Goal: Task Accomplishment & Management: Use online tool/utility

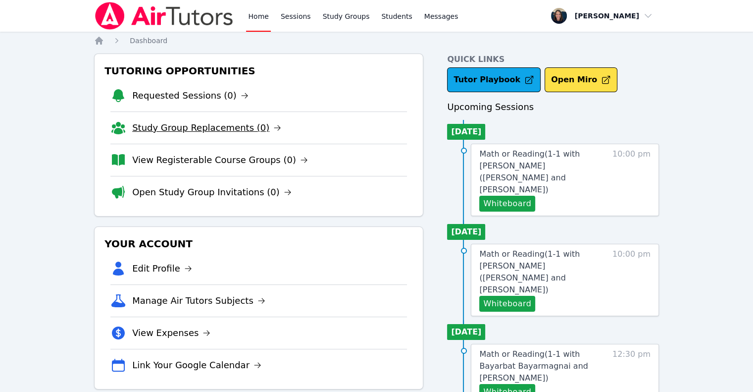
drag, startPoint x: 0, startPoint y: 0, endPoint x: 164, endPoint y: 134, distance: 211.9
click at [164, 134] on link "Study Group Replacements (0)" at bounding box center [206, 128] width 149 height 14
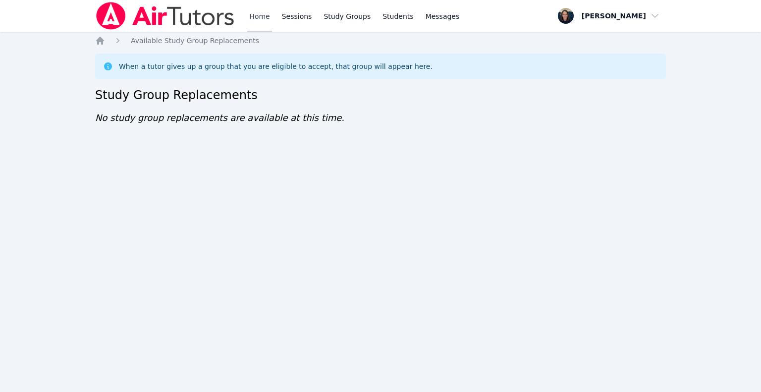
click at [260, 28] on link "Home" at bounding box center [259, 16] width 24 height 32
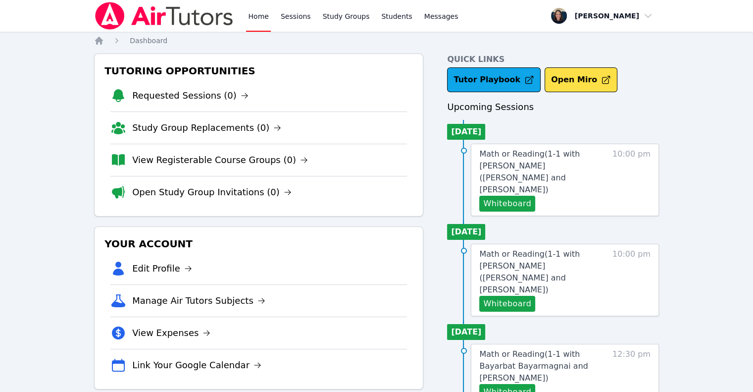
click at [208, 167] on li "View Registerable Course Groups (0)" at bounding box center [258, 160] width 297 height 32
click at [208, 158] on link "View Registerable Course Groups (0)" at bounding box center [220, 160] width 176 height 14
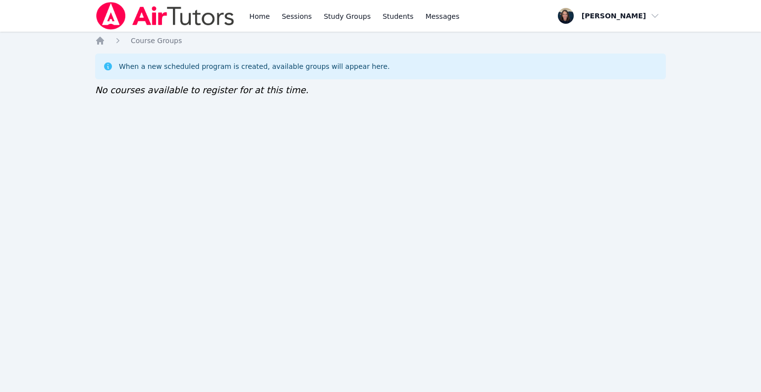
click at [229, 14] on img at bounding box center [165, 16] width 140 height 28
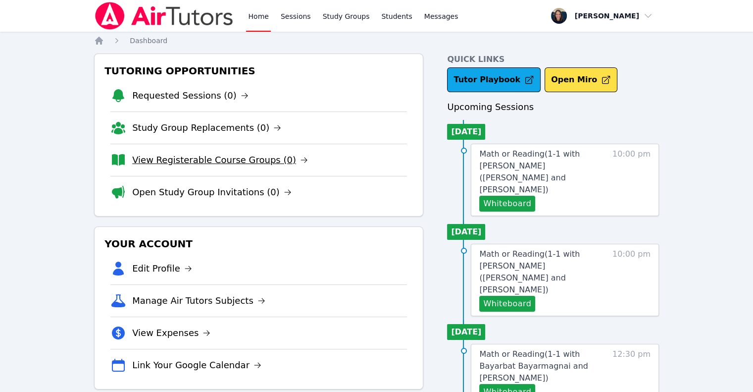
click at [182, 159] on link "View Registerable Course Groups (0)" at bounding box center [220, 160] width 176 height 14
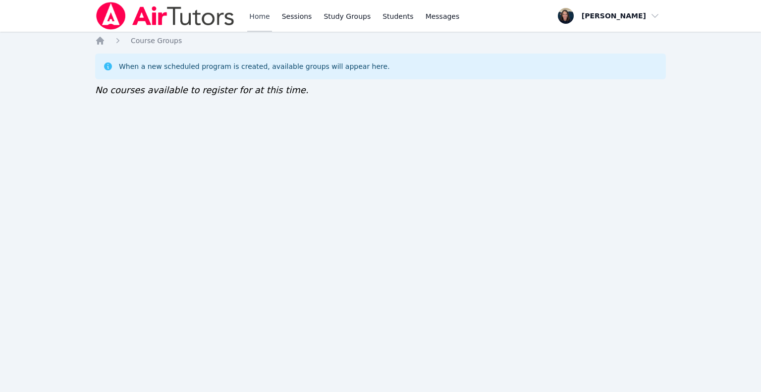
click at [252, 15] on link "Home" at bounding box center [259, 16] width 24 height 32
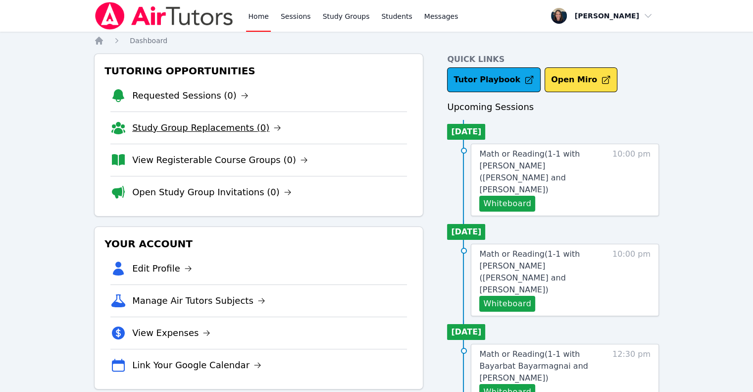
click at [192, 122] on link "Study Group Replacements (0)" at bounding box center [206, 128] width 149 height 14
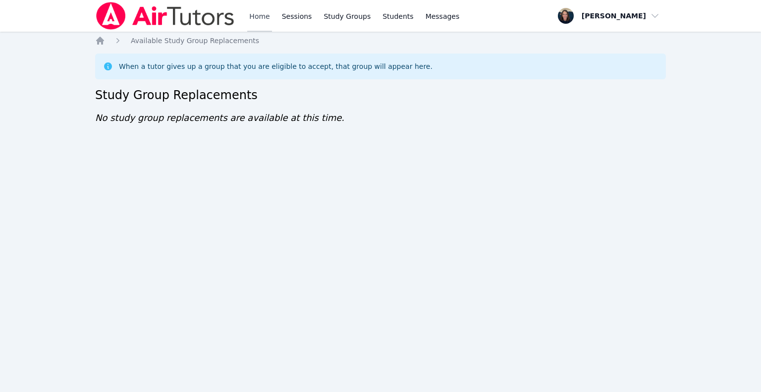
click at [264, 15] on link "Home" at bounding box center [259, 16] width 24 height 32
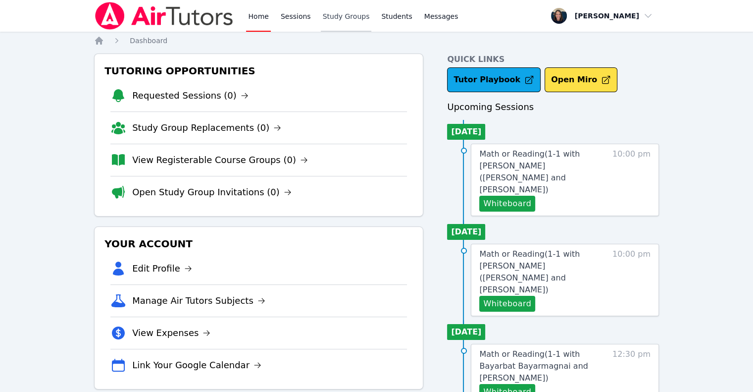
click at [331, 21] on link "Study Groups" at bounding box center [346, 16] width 51 height 32
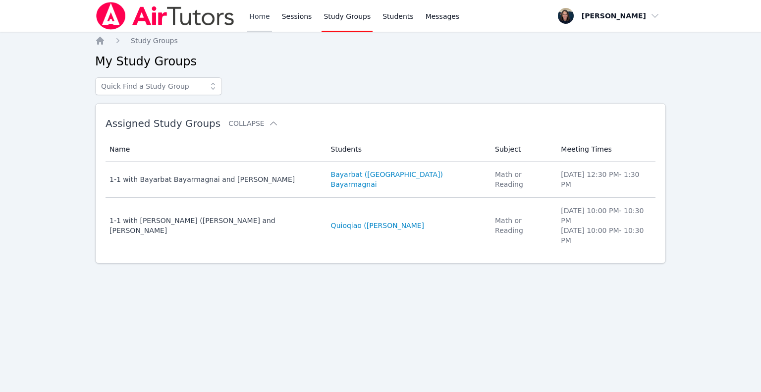
click at [248, 20] on link "Home" at bounding box center [259, 16] width 24 height 32
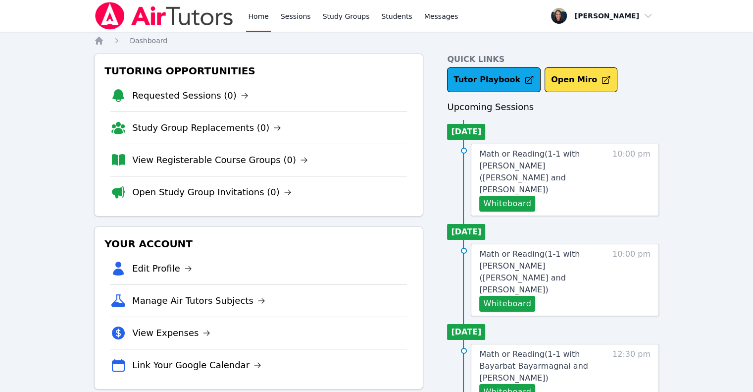
click at [248, 20] on link "Home" at bounding box center [258, 16] width 24 height 32
click at [195, 10] on img at bounding box center [164, 16] width 140 height 28
click at [284, 23] on link "Sessions" at bounding box center [296, 16] width 34 height 32
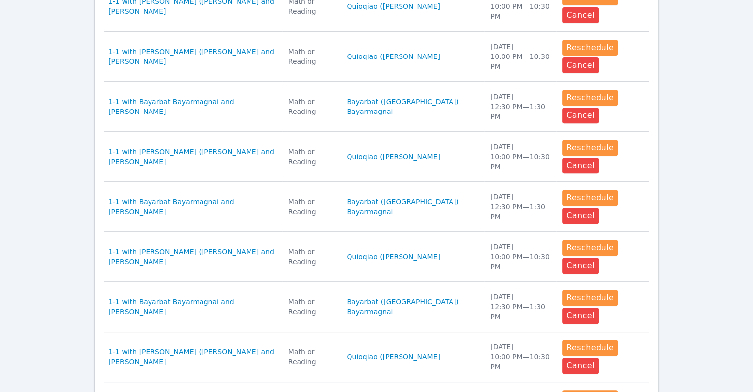
scroll to position [430, 0]
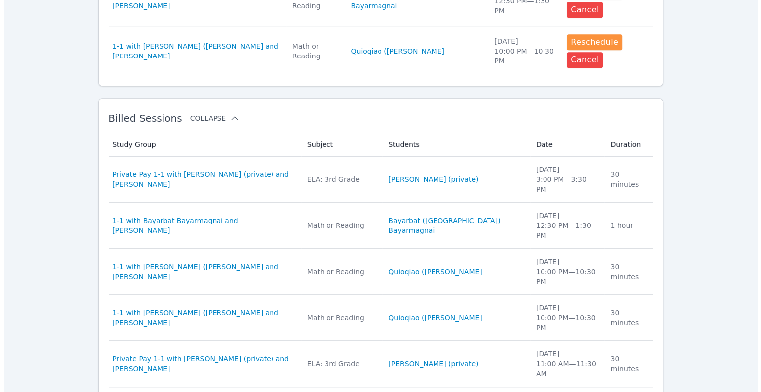
scroll to position [0, 0]
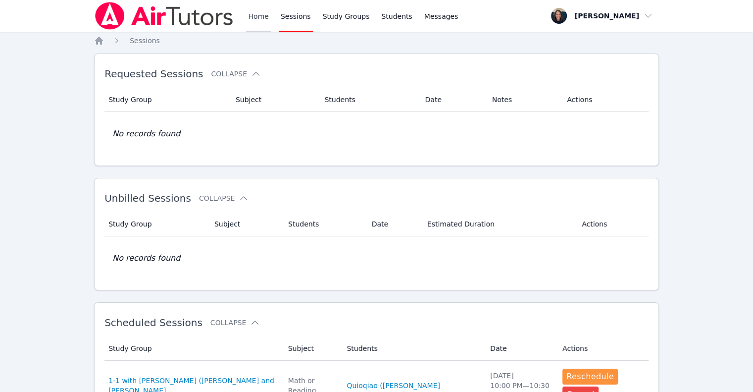
click at [259, 19] on link "Home" at bounding box center [258, 16] width 24 height 32
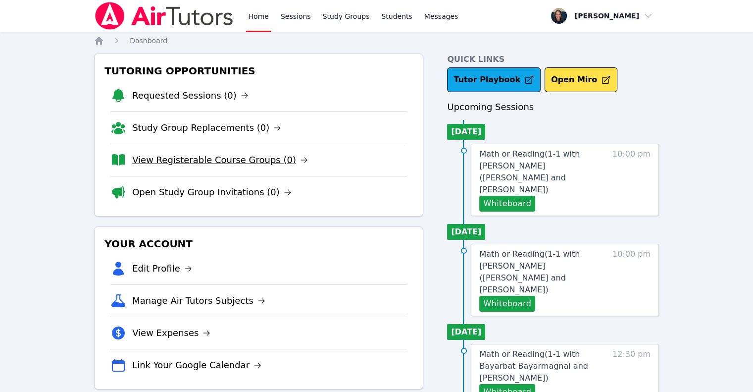
click at [222, 157] on link "View Registerable Course Groups (0)" at bounding box center [220, 160] width 176 height 14
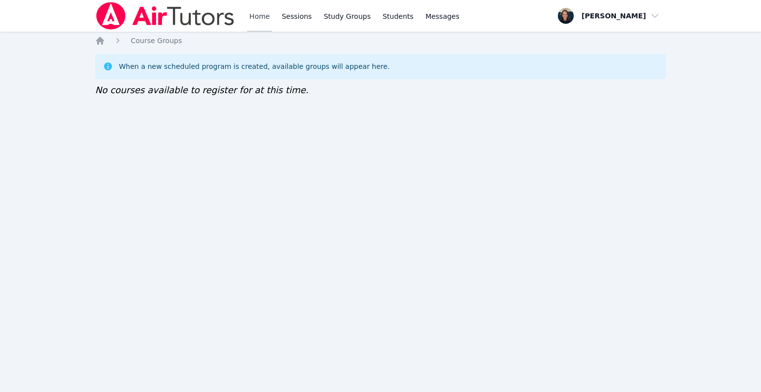
click at [256, 20] on link "Home" at bounding box center [259, 16] width 24 height 32
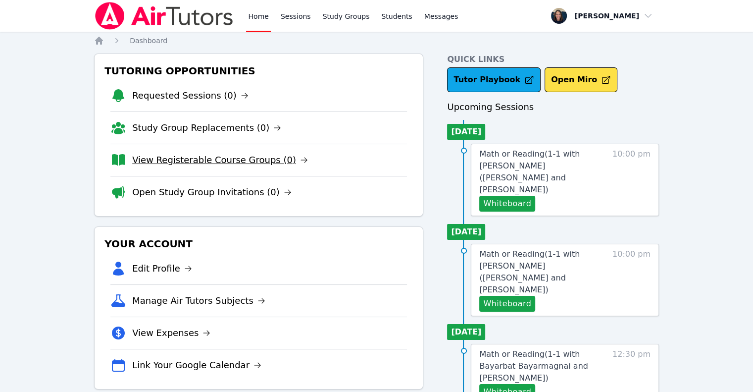
click at [214, 161] on link "View Registerable Course Groups (0)" at bounding box center [220, 160] width 176 height 14
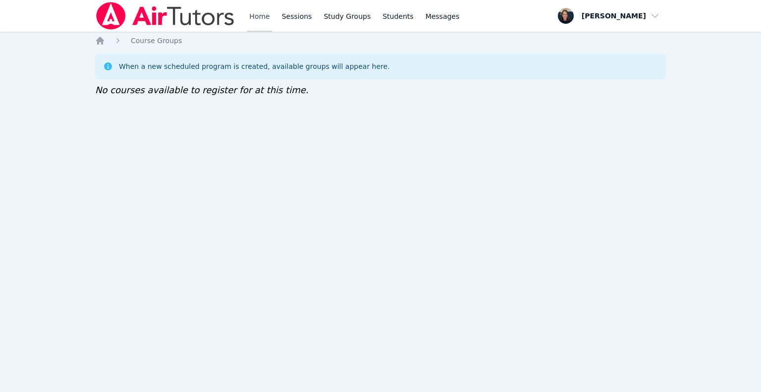
click at [258, 25] on link "Home" at bounding box center [259, 16] width 24 height 32
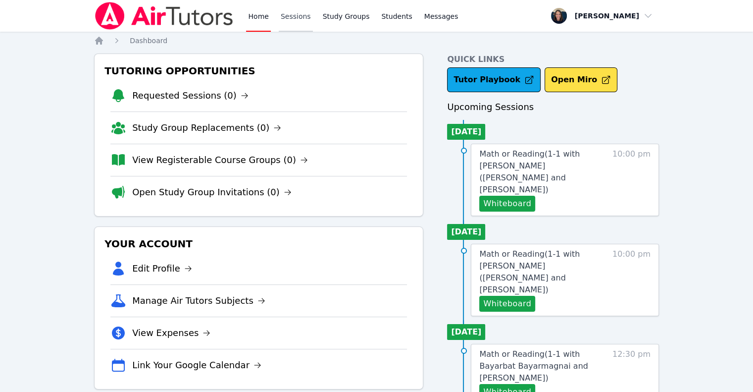
click at [292, 12] on link "Sessions" at bounding box center [296, 16] width 34 height 32
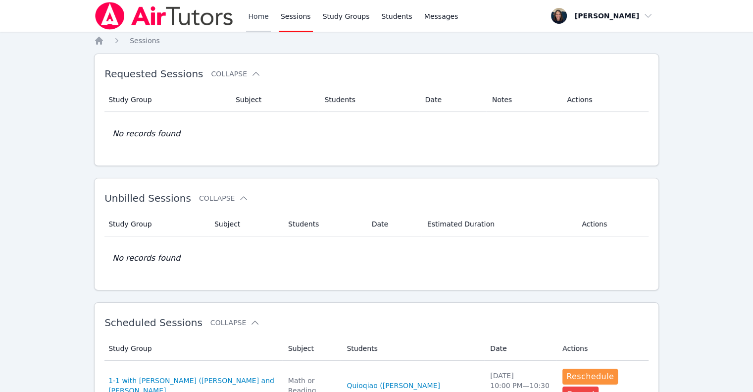
click at [254, 16] on link "Home" at bounding box center [258, 16] width 24 height 32
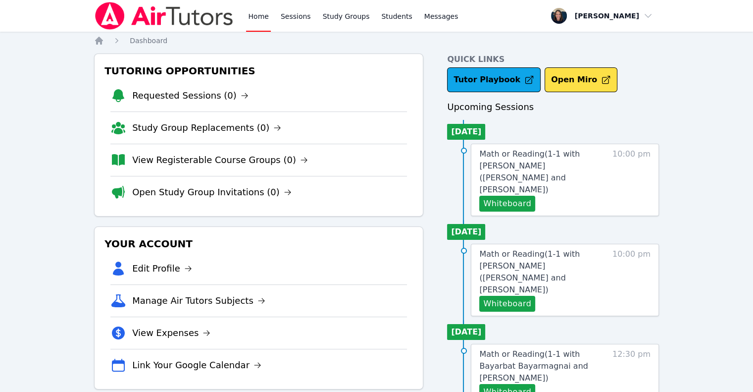
click at [254, 16] on link "Home" at bounding box center [258, 16] width 24 height 32
click at [234, 162] on link "View Registerable Course Groups (0)" at bounding box center [220, 160] width 176 height 14
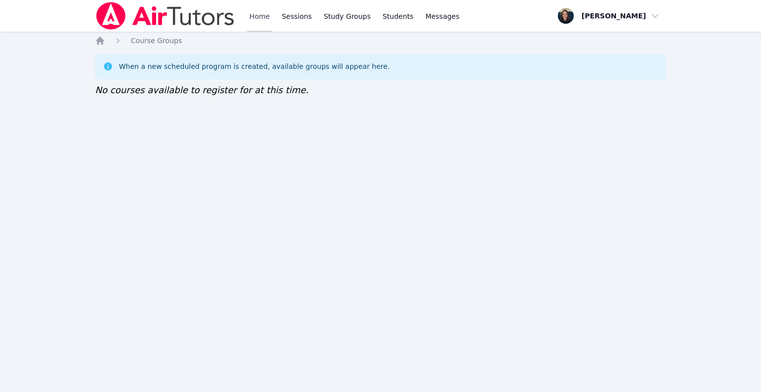
click at [265, 11] on link "Home" at bounding box center [259, 16] width 24 height 32
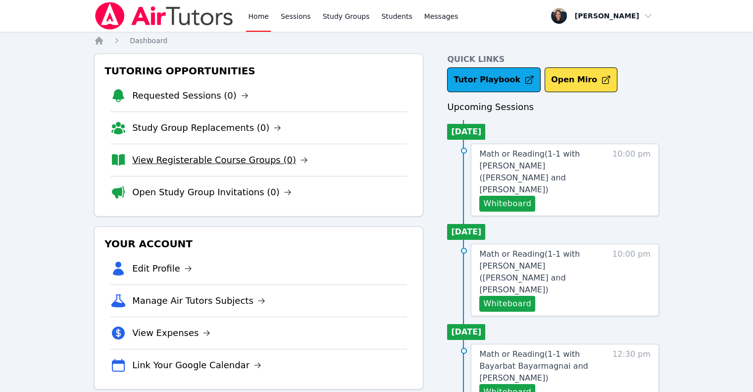
click at [160, 157] on link "View Registerable Course Groups (0)" at bounding box center [220, 160] width 176 height 14
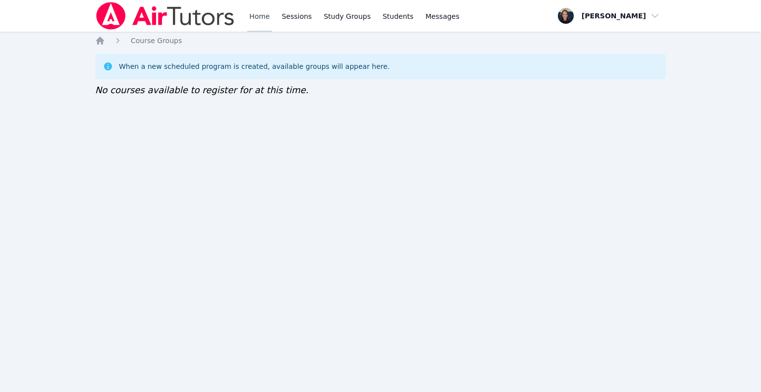
click at [252, 23] on link "Home" at bounding box center [259, 16] width 24 height 32
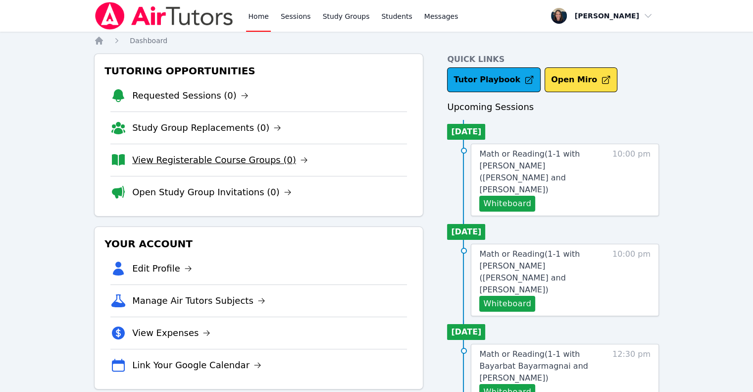
click at [190, 154] on link "View Registerable Course Groups (0)" at bounding box center [220, 160] width 176 height 14
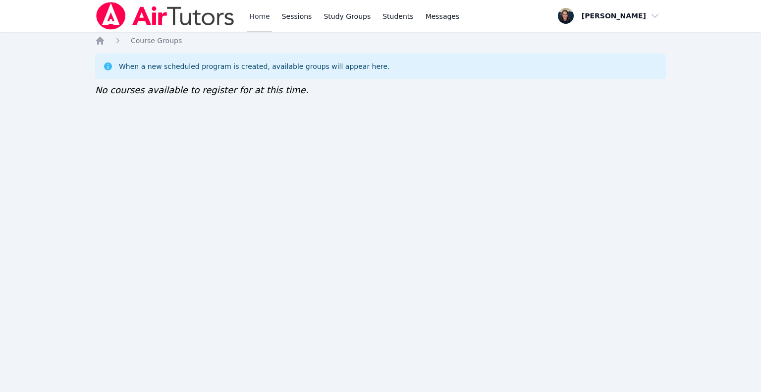
click at [261, 15] on link "Home" at bounding box center [259, 16] width 24 height 32
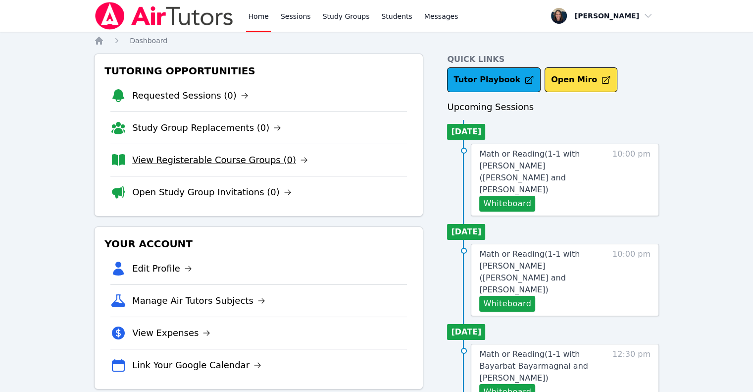
click at [187, 155] on link "View Registerable Course Groups (0)" at bounding box center [220, 160] width 176 height 14
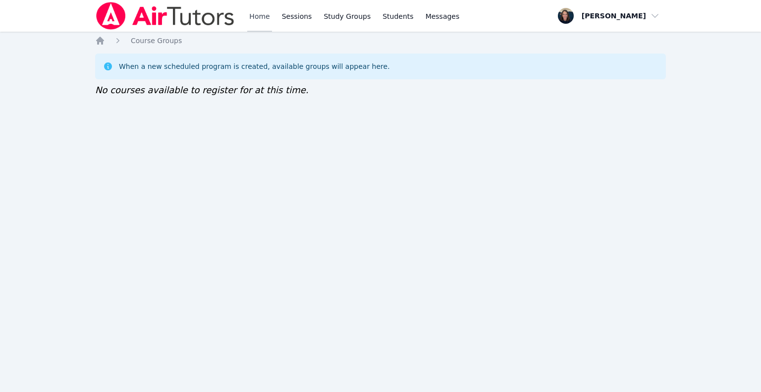
click at [258, 20] on link "Home" at bounding box center [259, 16] width 24 height 32
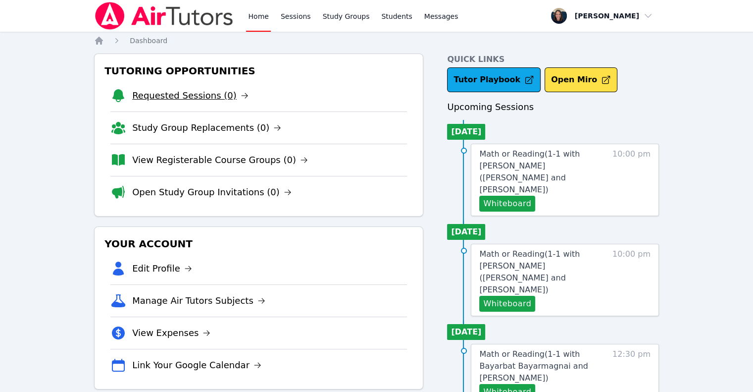
click at [224, 91] on link "Requested Sessions (0)" at bounding box center [190, 96] width 116 height 14
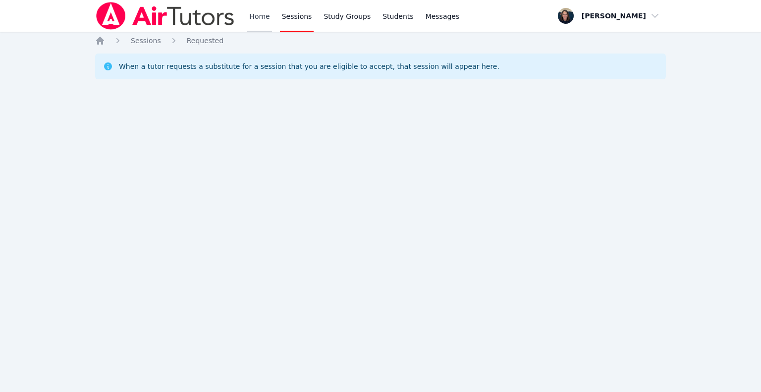
click at [254, 26] on link "Home" at bounding box center [259, 16] width 24 height 32
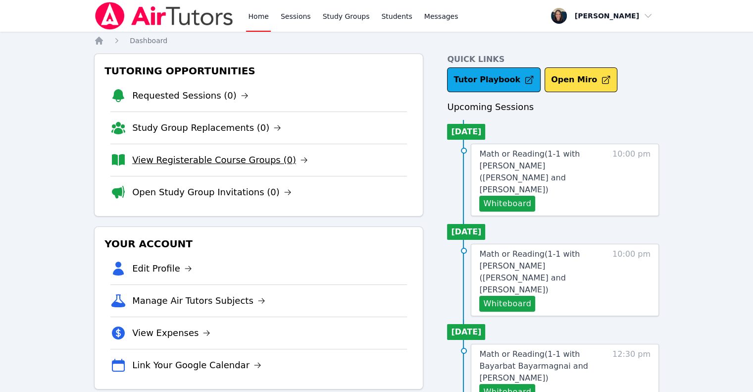
click at [208, 163] on link "View Registerable Course Groups (0)" at bounding box center [220, 160] width 176 height 14
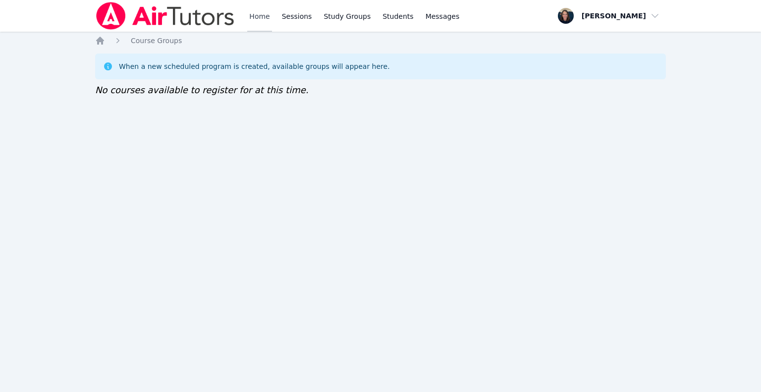
click at [267, 17] on link "Home" at bounding box center [259, 16] width 24 height 32
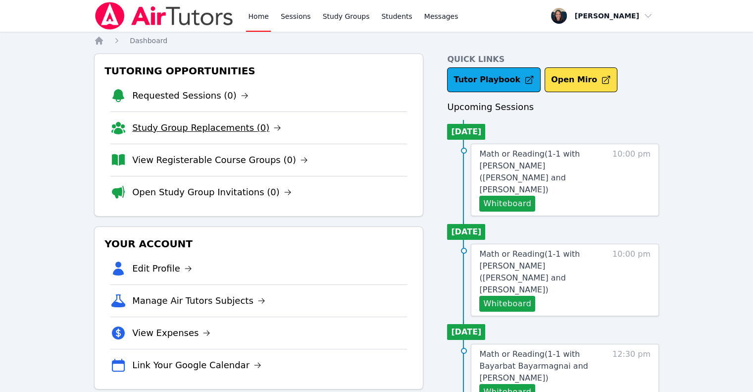
click at [198, 121] on link "Study Group Replacements (0)" at bounding box center [206, 128] width 149 height 14
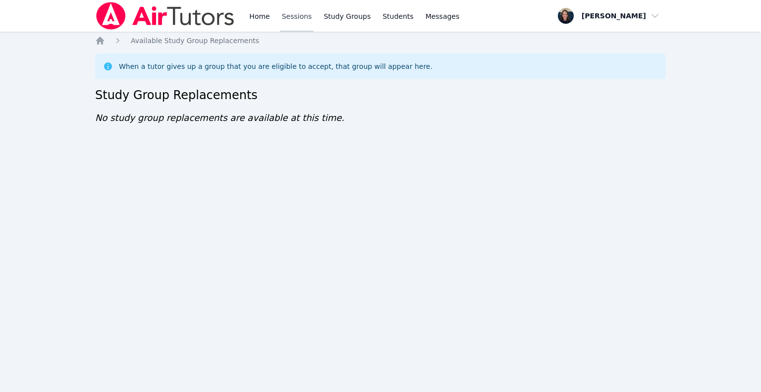
click at [285, 21] on link "Sessions" at bounding box center [297, 16] width 34 height 32
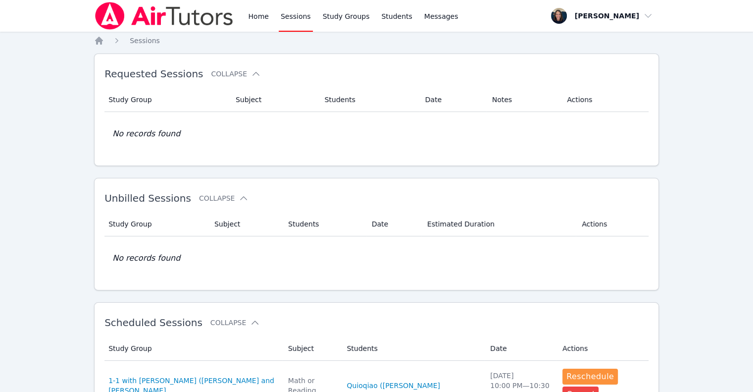
click at [230, 21] on img at bounding box center [164, 16] width 140 height 28
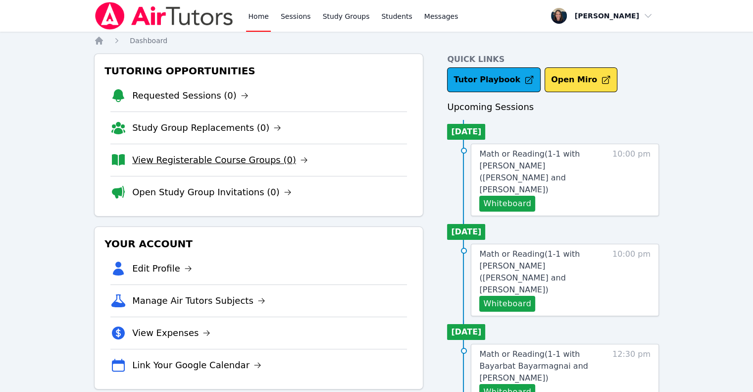
click at [158, 153] on link "View Registerable Course Groups (0)" at bounding box center [220, 160] width 176 height 14
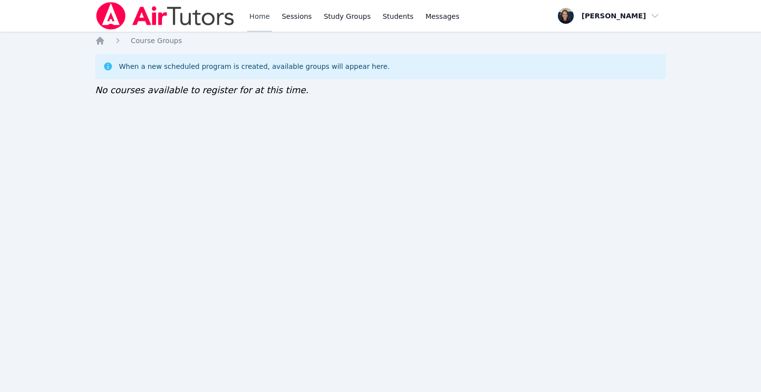
click at [256, 20] on link "Home" at bounding box center [259, 16] width 24 height 32
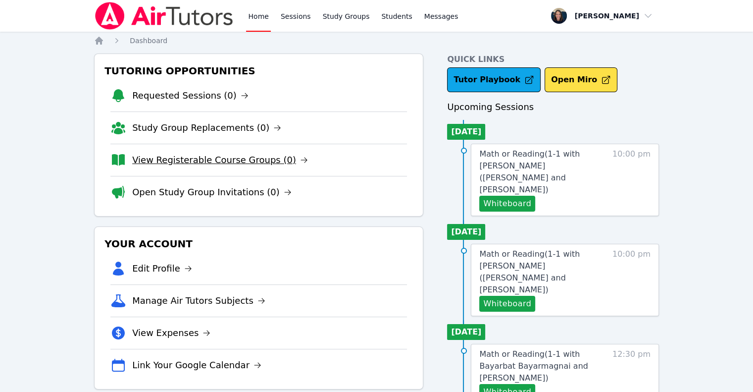
click at [163, 164] on link "View Registerable Course Groups (0)" at bounding box center [220, 160] width 176 height 14
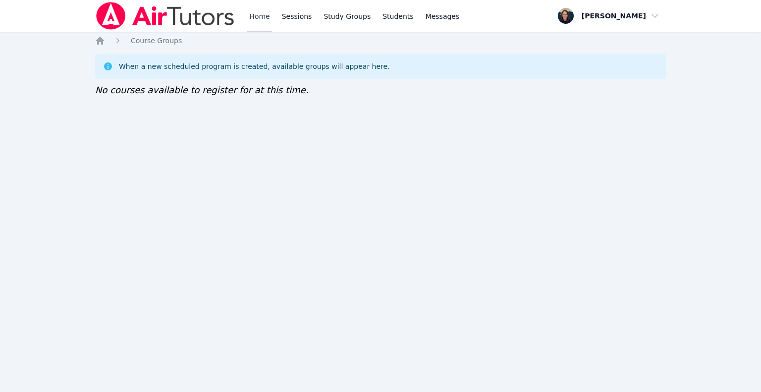
click at [248, 21] on link "Home" at bounding box center [259, 16] width 24 height 32
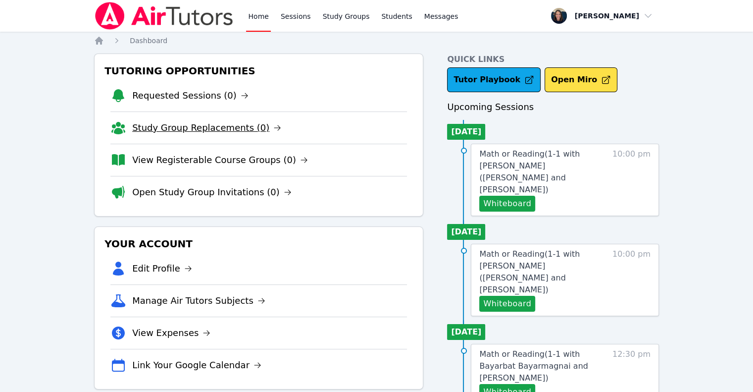
click at [202, 122] on link "Study Group Replacements (0)" at bounding box center [206, 128] width 149 height 14
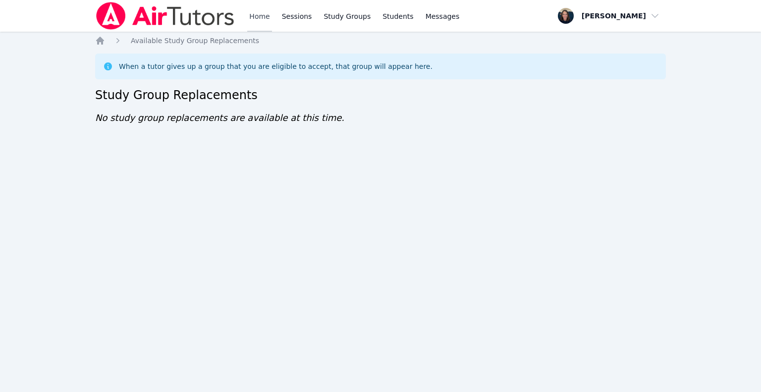
click at [258, 15] on link "Home" at bounding box center [259, 16] width 24 height 32
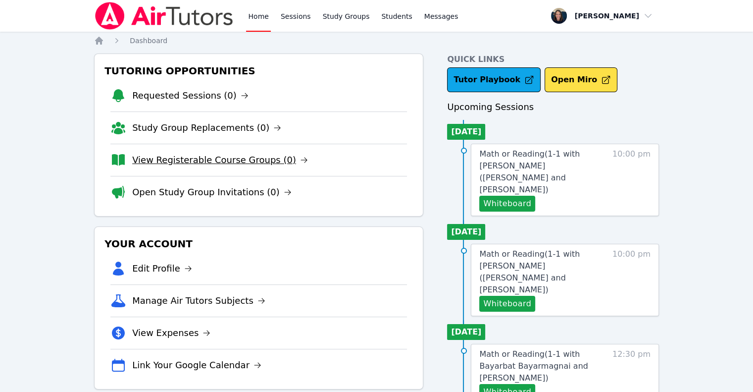
click at [178, 157] on link "View Registerable Course Groups (0)" at bounding box center [220, 160] width 176 height 14
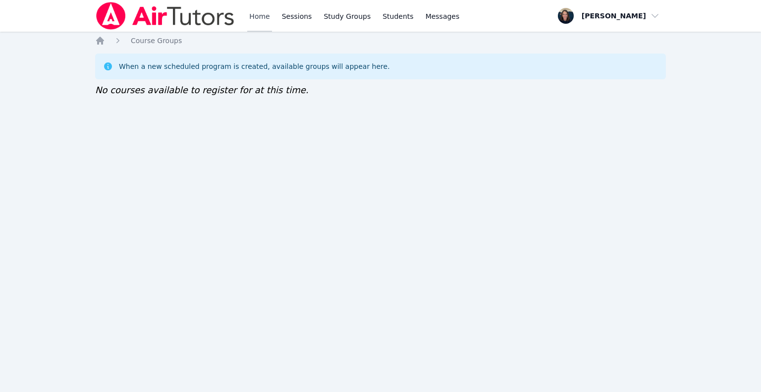
click at [259, 17] on link "Home" at bounding box center [259, 16] width 24 height 32
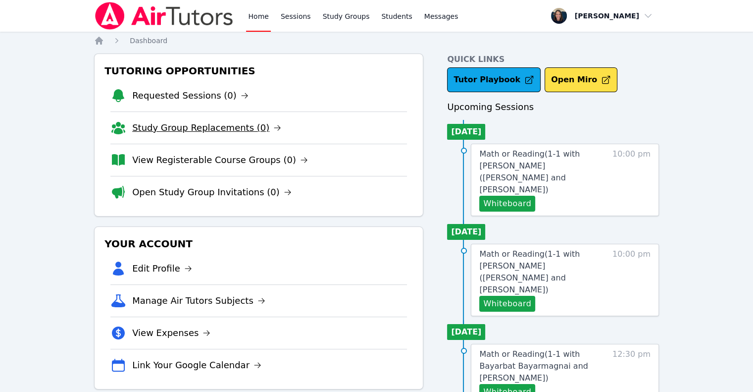
click at [141, 128] on link "Study Group Replacements (0)" at bounding box center [206, 128] width 149 height 14
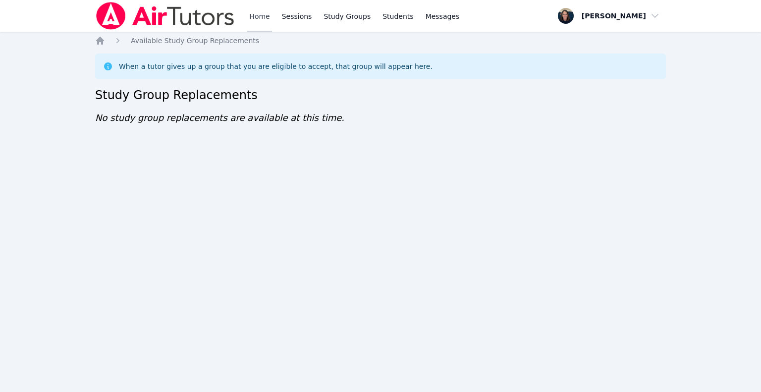
click at [263, 22] on link "Home" at bounding box center [259, 16] width 24 height 32
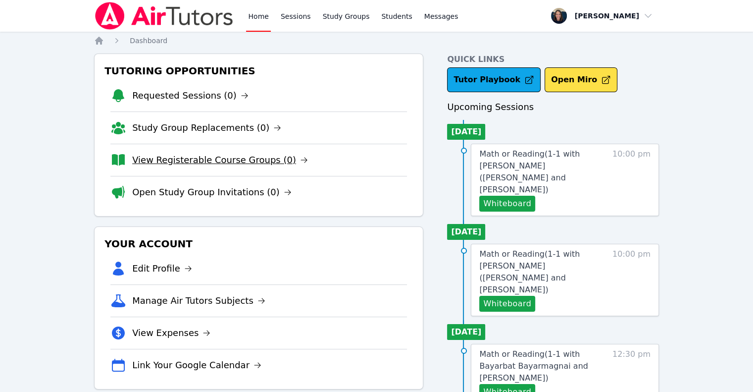
click at [222, 160] on link "View Registerable Course Groups (0)" at bounding box center [220, 160] width 176 height 14
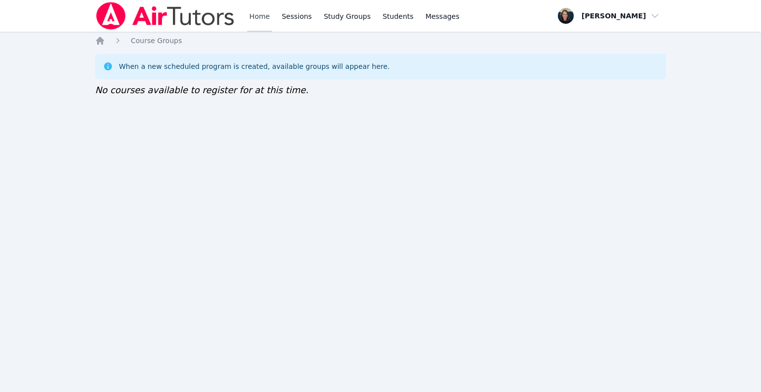
click at [262, 17] on link "Home" at bounding box center [259, 16] width 24 height 32
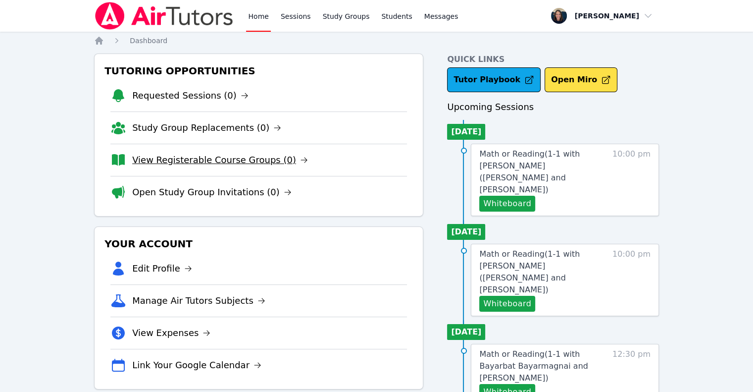
click at [201, 159] on link "View Registerable Course Groups (0)" at bounding box center [220, 160] width 176 height 14
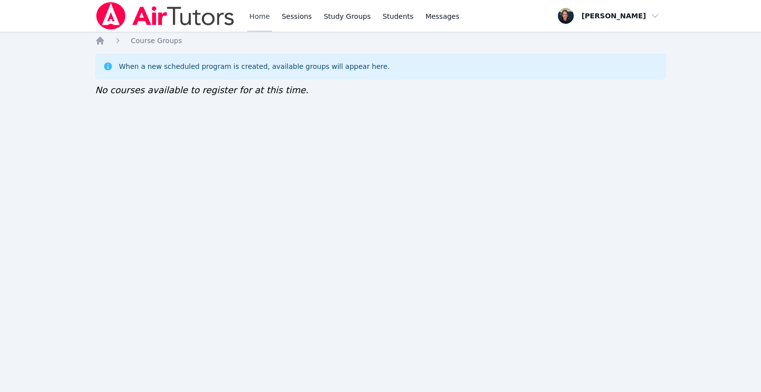
click at [263, 19] on link "Home" at bounding box center [259, 16] width 24 height 32
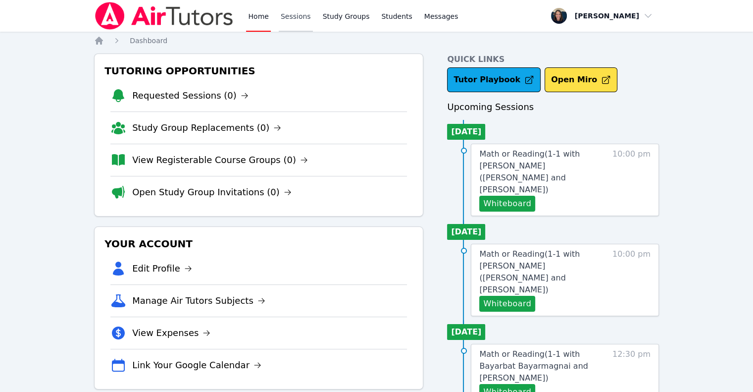
click at [299, 23] on link "Sessions" at bounding box center [296, 16] width 34 height 32
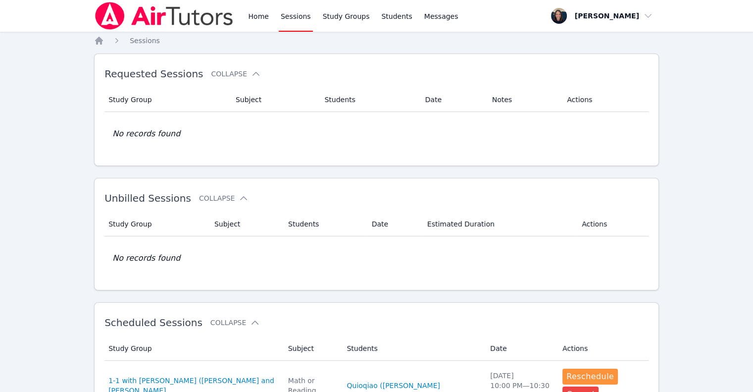
click at [241, 17] on div "Home Sessions Study Groups Students Messages" at bounding box center [277, 16] width 366 height 32
click at [182, 22] on img at bounding box center [164, 16] width 140 height 28
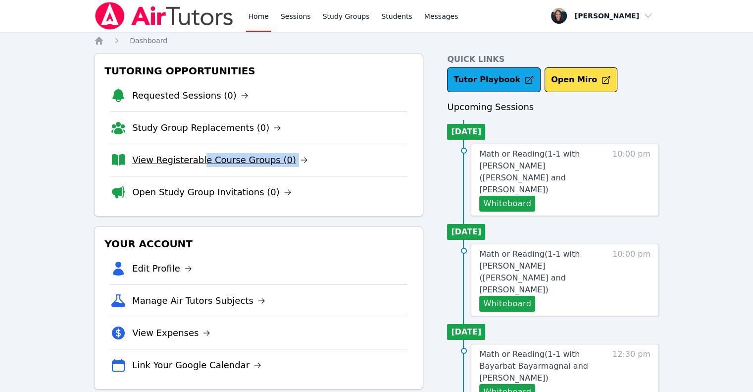
drag, startPoint x: 198, startPoint y: 170, endPoint x: 198, endPoint y: 164, distance: 5.9
click at [198, 164] on li "View Registerable Course Groups (0)" at bounding box center [258, 160] width 297 height 32
click at [198, 164] on link "View Registerable Course Groups (0)" at bounding box center [220, 160] width 176 height 14
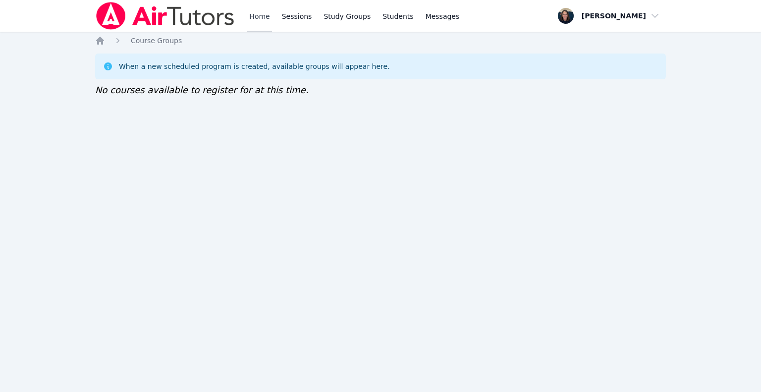
click at [261, 16] on link "Home" at bounding box center [259, 16] width 24 height 32
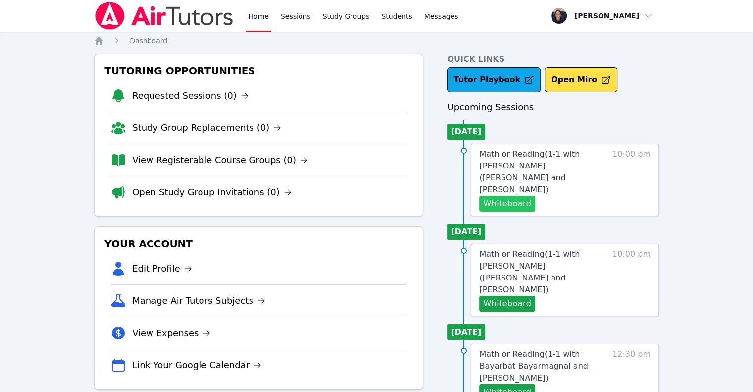
click at [516, 196] on button "Whiteboard" at bounding box center [508, 204] width 56 height 16
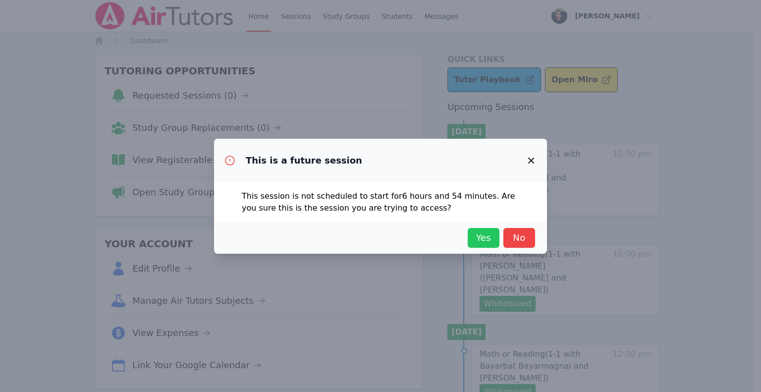
click at [481, 236] on span "Yes" at bounding box center [484, 238] width 22 height 14
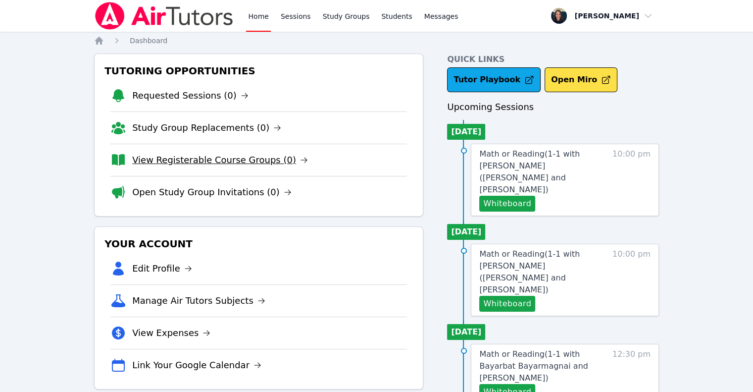
click at [207, 161] on link "View Registerable Course Groups (0)" at bounding box center [220, 160] width 176 height 14
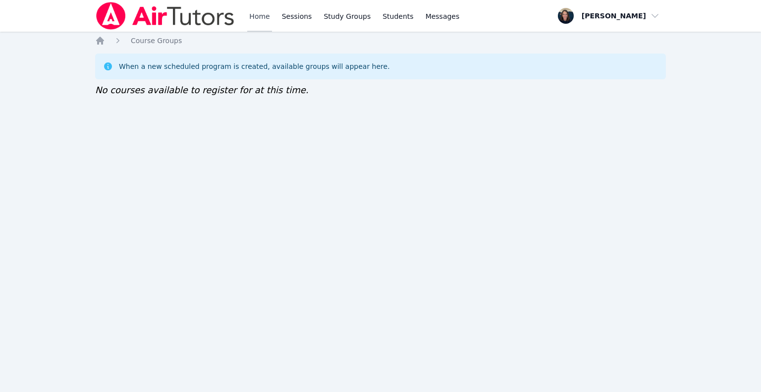
click at [255, 22] on link "Home" at bounding box center [259, 16] width 24 height 32
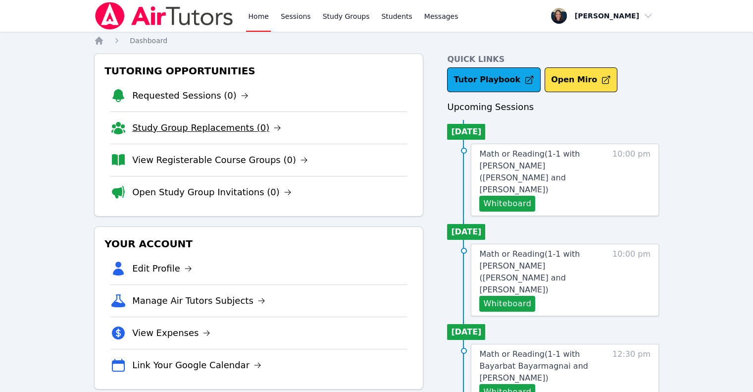
click at [197, 131] on link "Study Group Replacements (0)" at bounding box center [206, 128] width 149 height 14
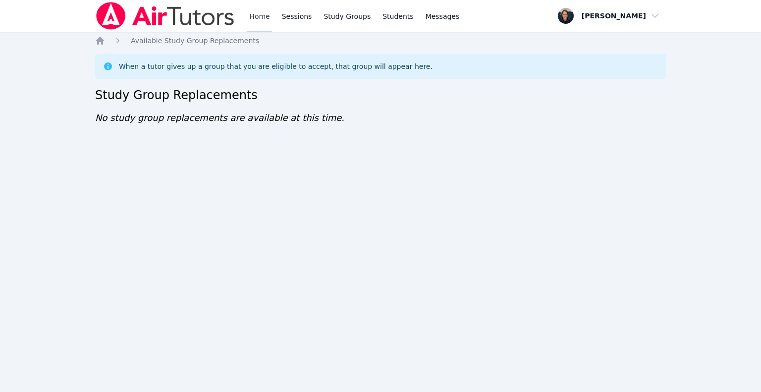
click at [253, 17] on link "Home" at bounding box center [259, 16] width 24 height 32
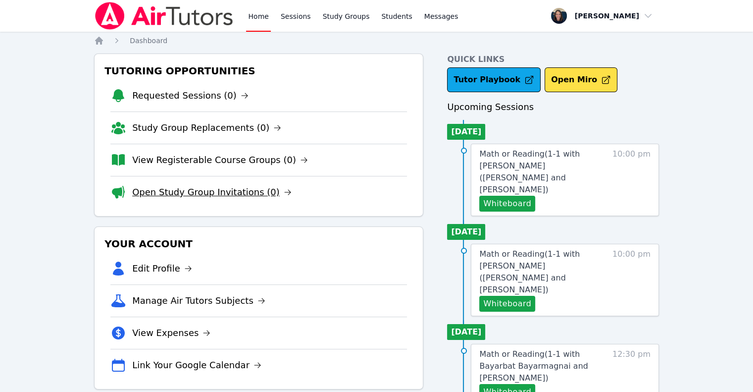
click at [196, 190] on link "Open Study Group Invitations (0)" at bounding box center [212, 192] width 160 height 14
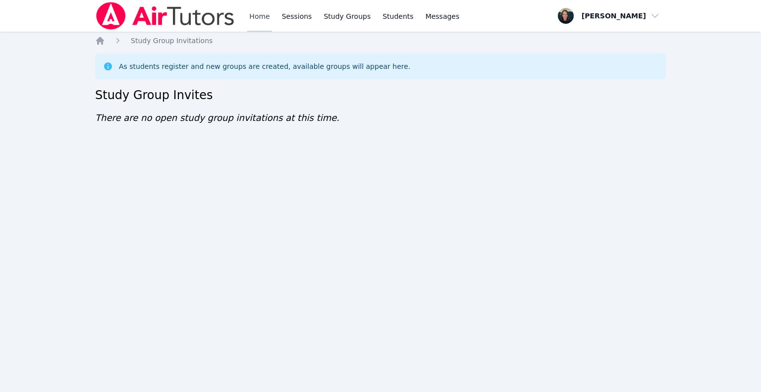
click at [259, 23] on link "Home" at bounding box center [259, 16] width 24 height 32
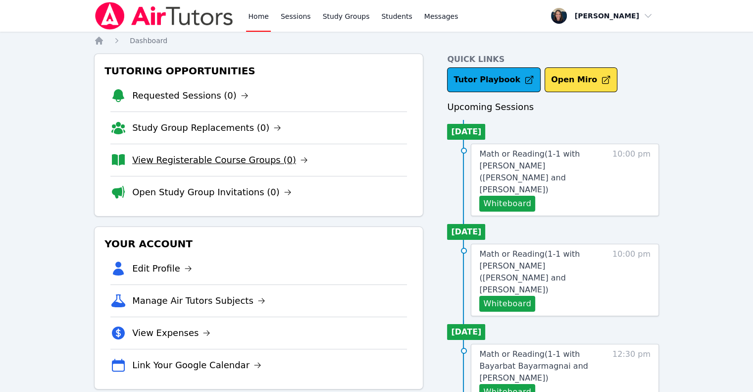
click at [216, 154] on link "View Registerable Course Groups (0)" at bounding box center [220, 160] width 176 height 14
